Goal: Navigation & Orientation: Find specific page/section

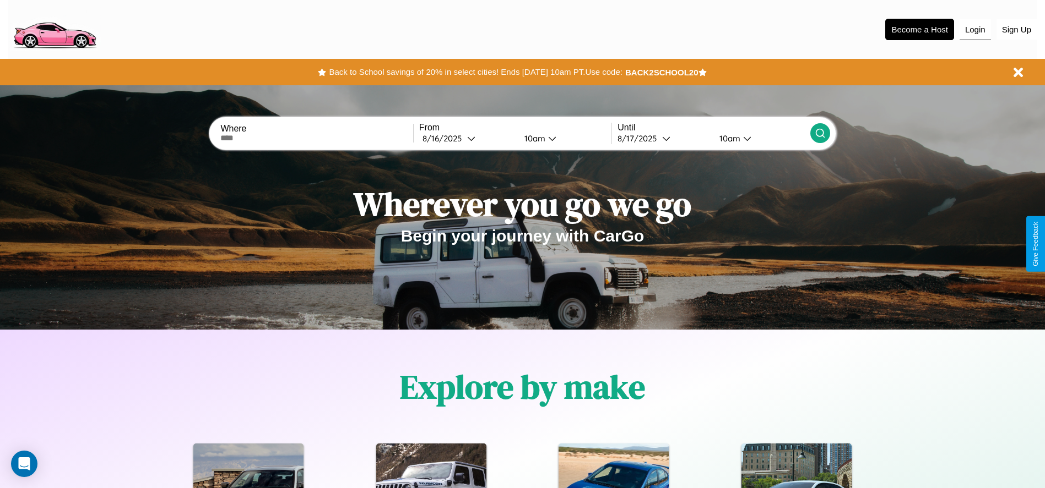
click at [975, 29] on button "Login" at bounding box center [974, 29] width 31 height 21
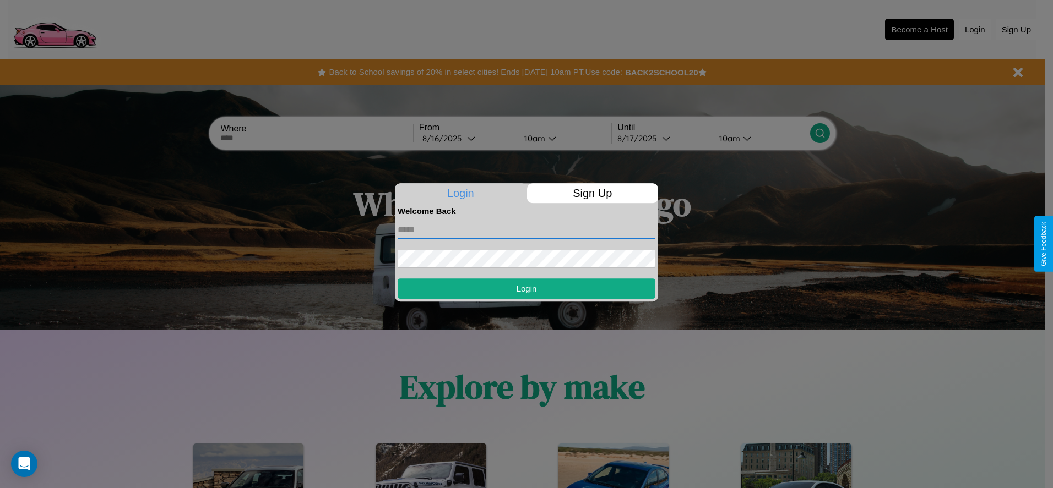
click at [526, 230] on input "text" at bounding box center [527, 230] width 258 height 18
type input "**********"
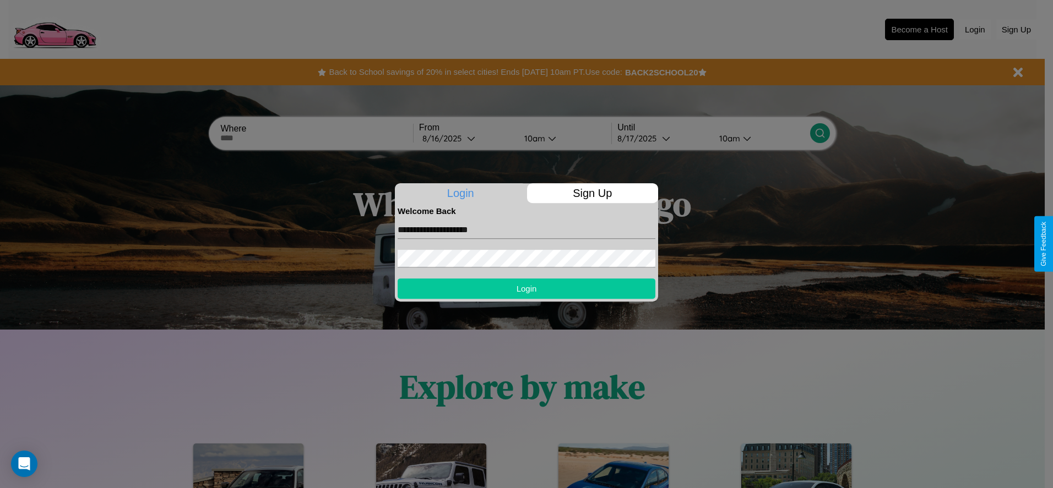
click at [526, 289] on button "Login" at bounding box center [527, 289] width 258 height 20
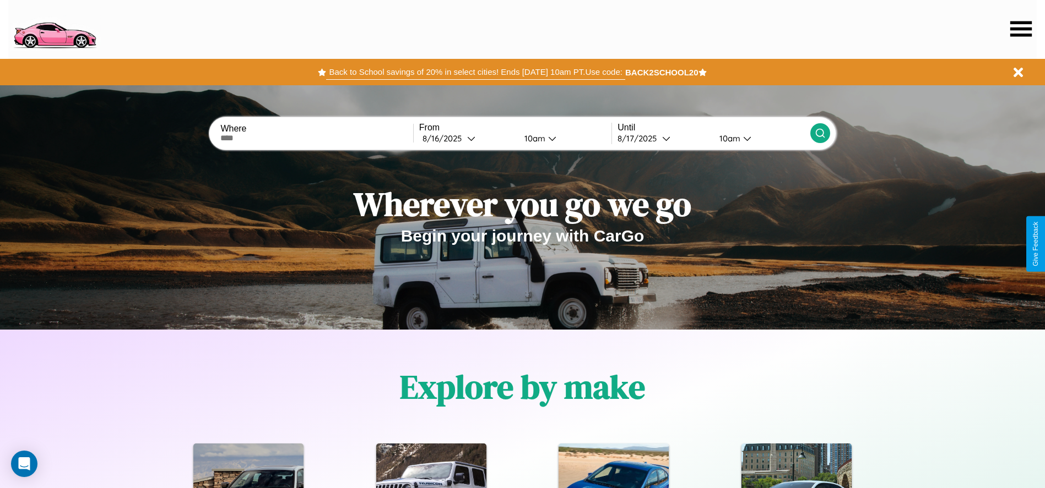
click at [475, 72] on button "Back to School savings of 20% in select cities! Ends [DATE] 10am PT. Use code:" at bounding box center [475, 71] width 298 height 15
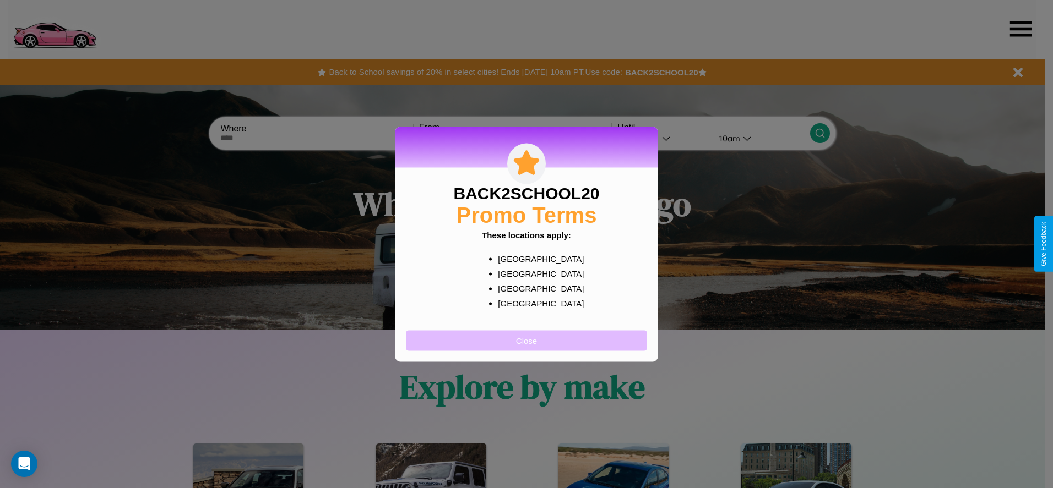
click at [526, 340] on button "Close" at bounding box center [526, 340] width 241 height 20
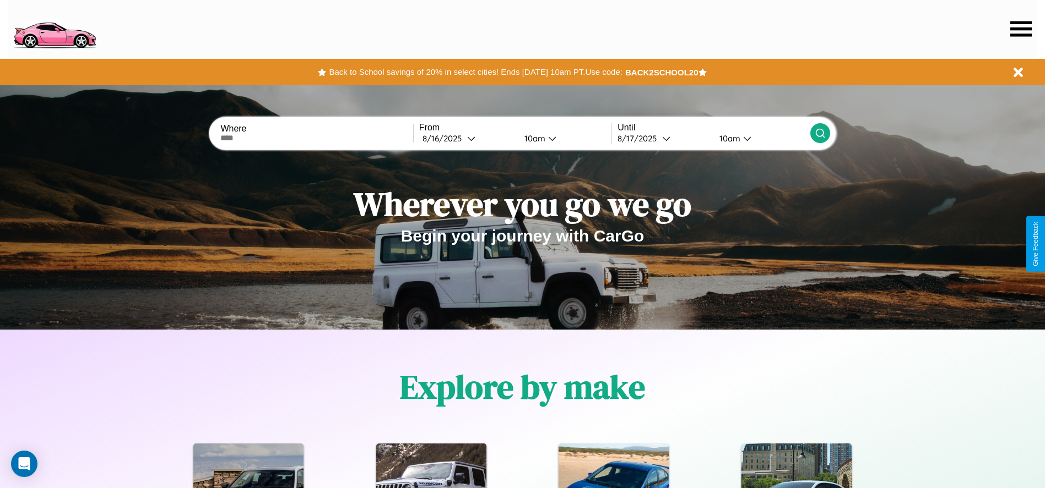
scroll to position [229, 0]
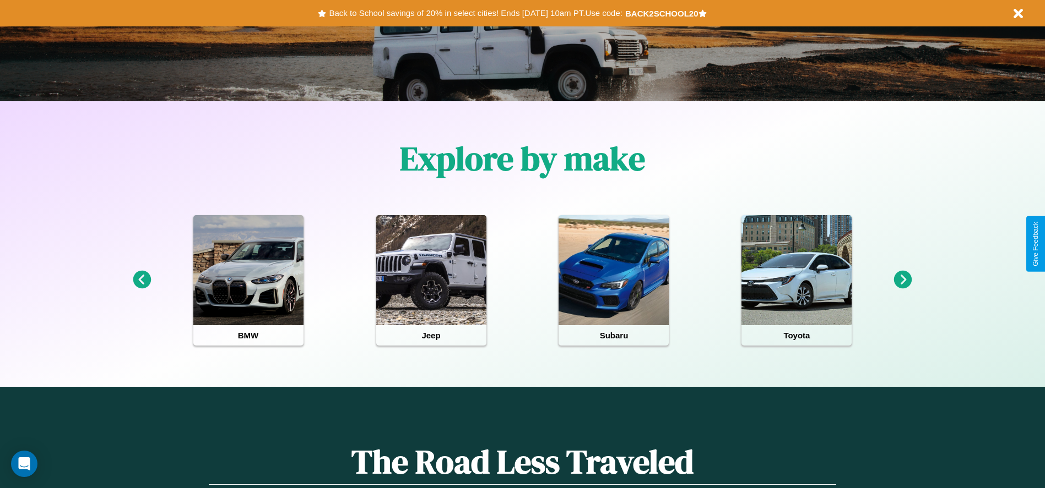
click at [903, 280] on icon at bounding box center [903, 280] width 18 height 18
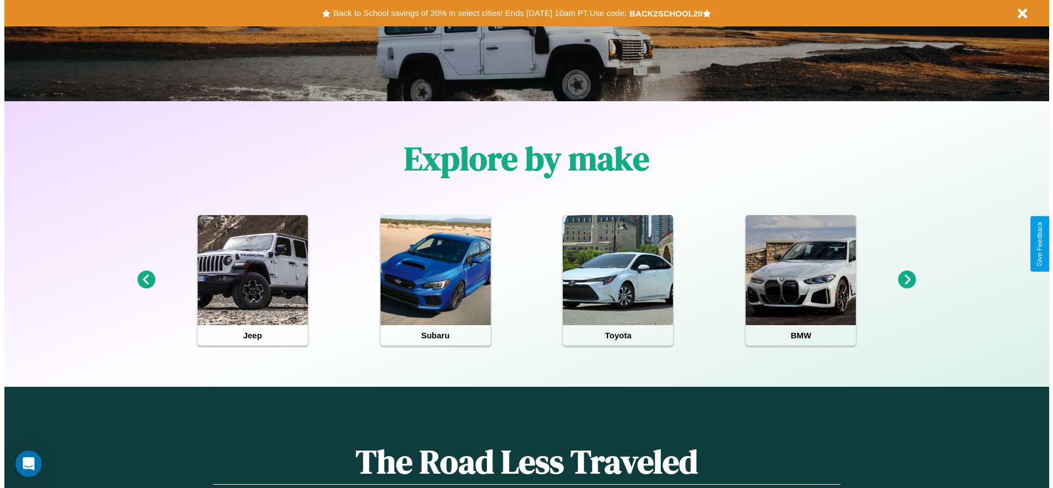
scroll to position [0, 0]
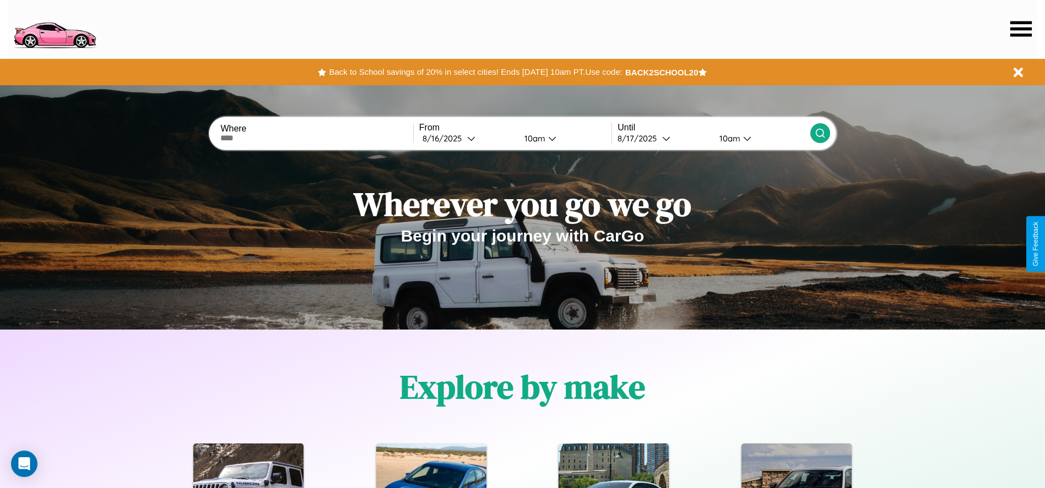
click at [1020, 29] on icon at bounding box center [1020, 28] width 21 height 15
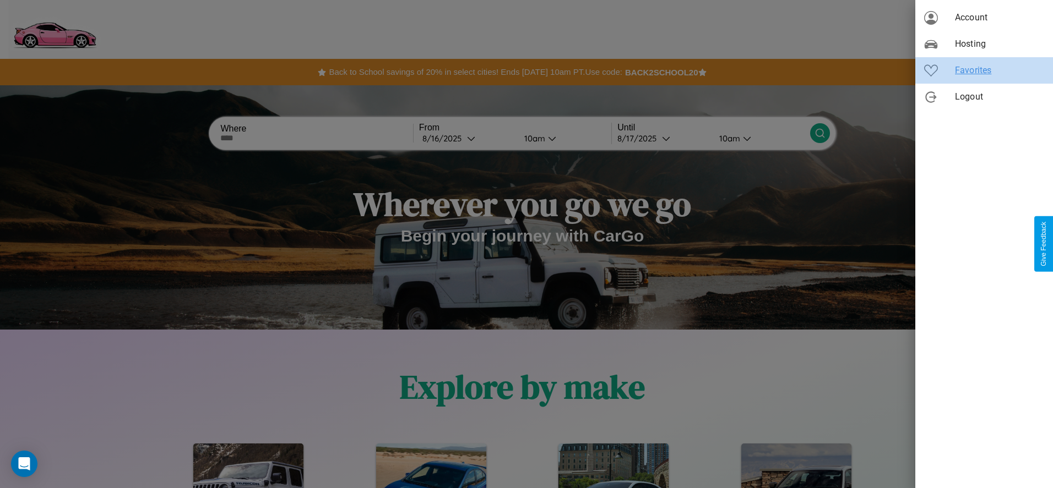
click at [984, 70] on span "Favorites" at bounding box center [999, 70] width 89 height 13
